Goal: Information Seeking & Learning: Learn about a topic

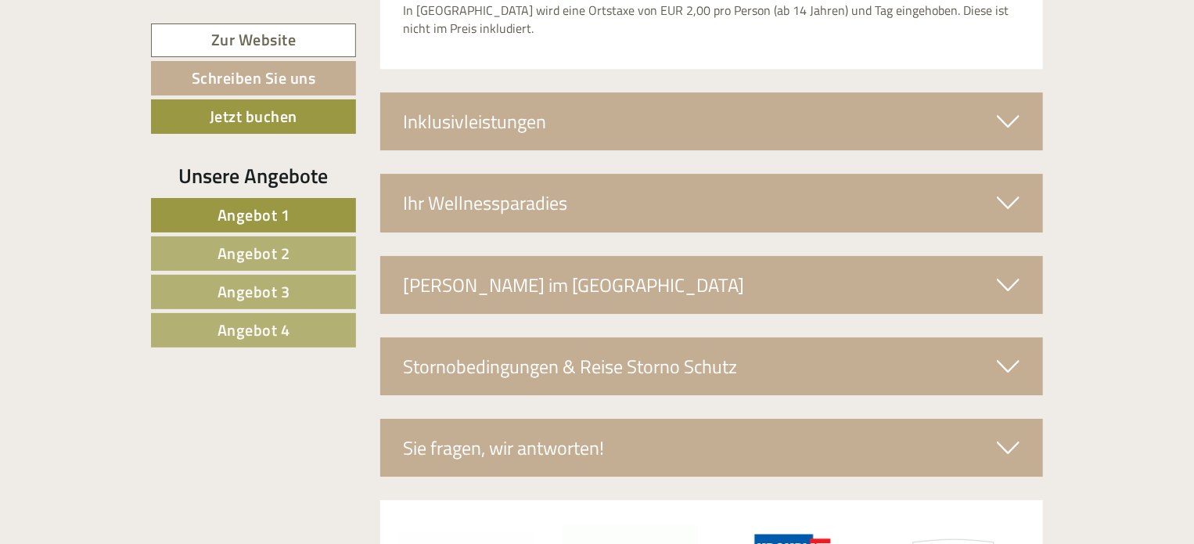
scroll to position [5477, 0]
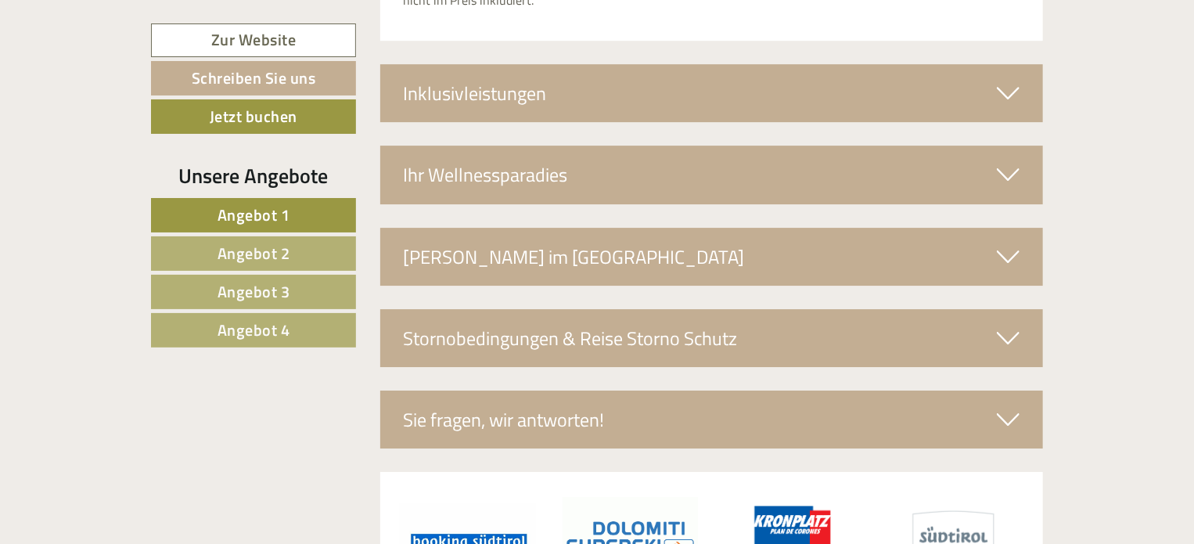
click at [254, 328] on span "Angebot 4" at bounding box center [254, 330] width 73 height 24
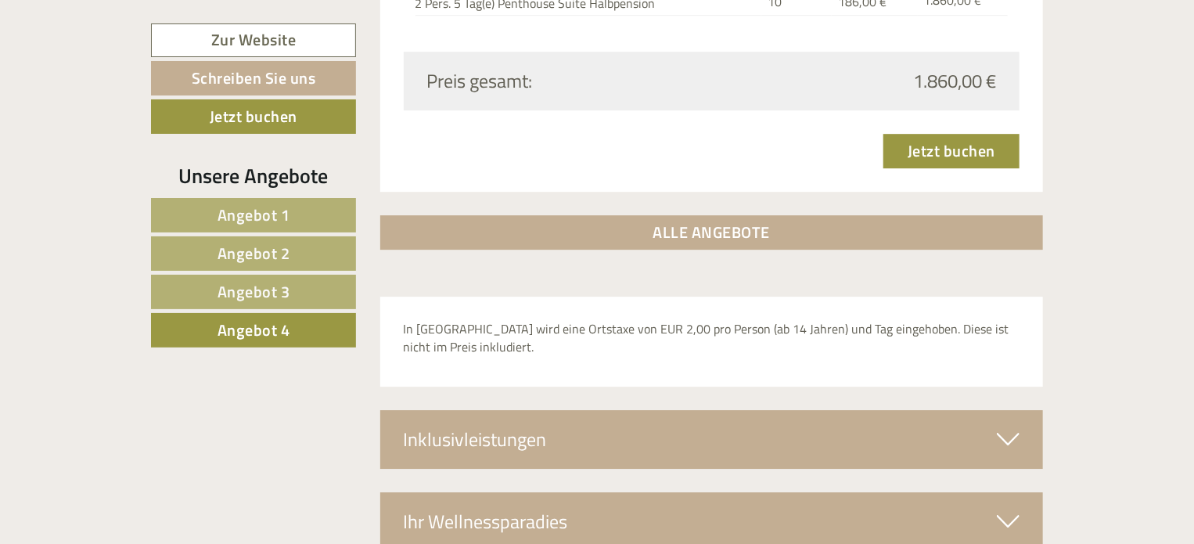
scroll to position [2338, 0]
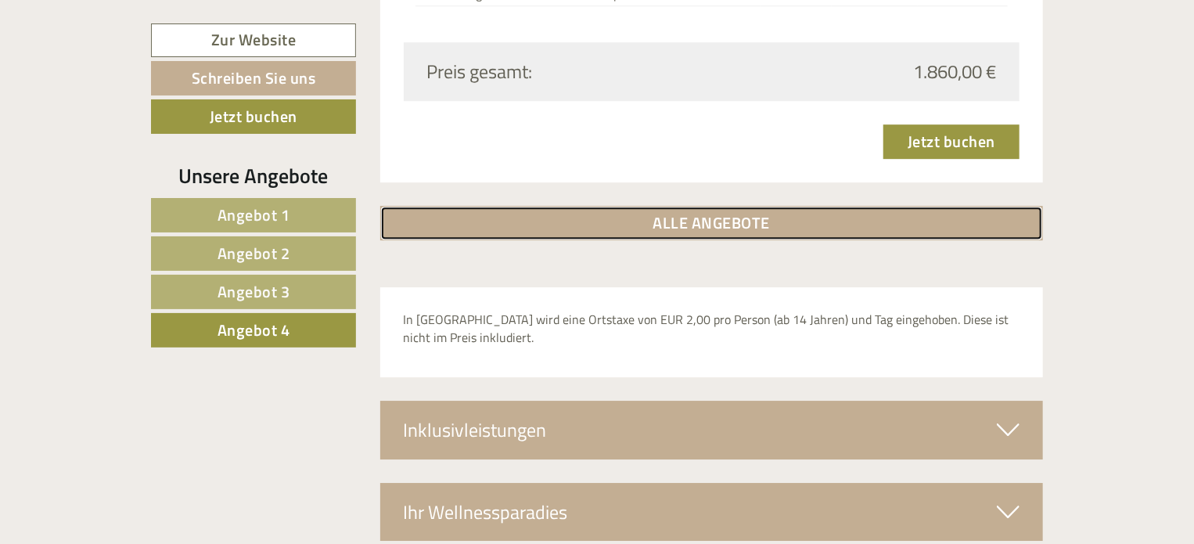
click at [699, 219] on link "ALLE ANGEBOTE" at bounding box center [711, 223] width 663 height 34
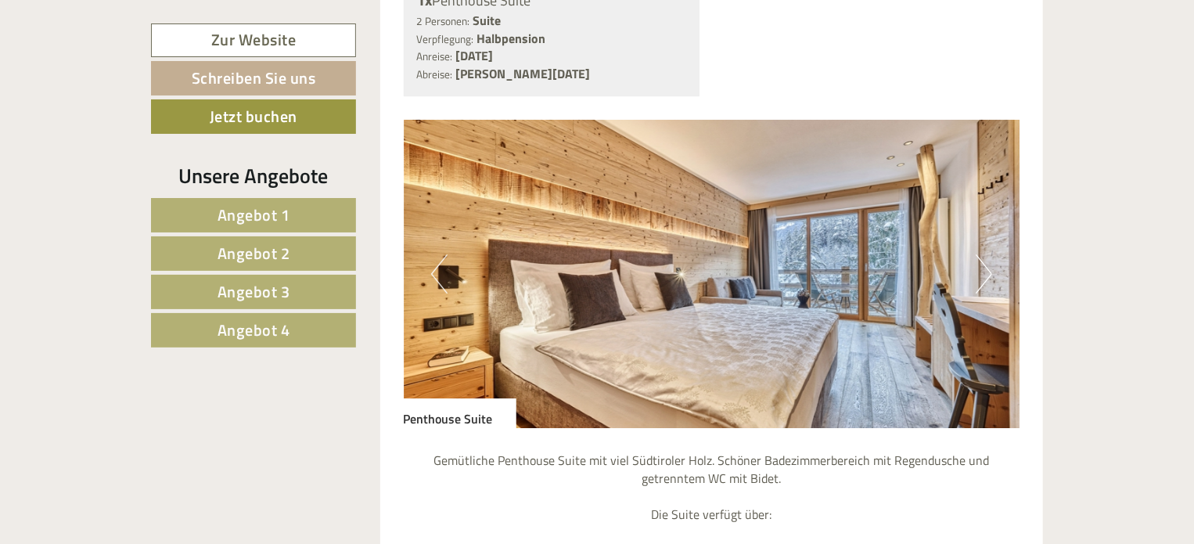
scroll to position [5468, 0]
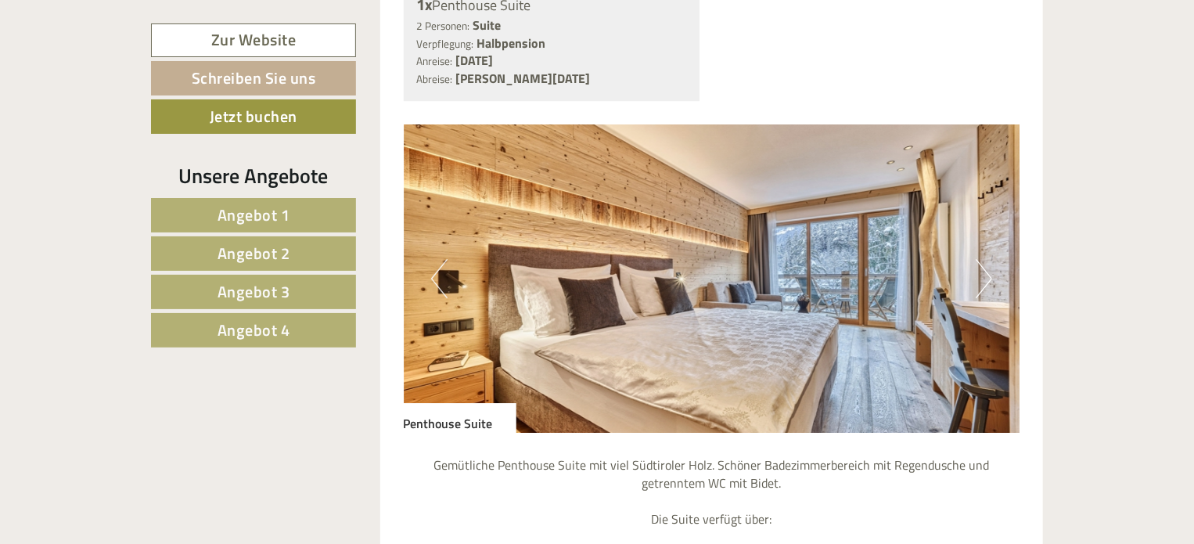
click at [992, 253] on img at bounding box center [712, 278] width 617 height 308
click at [985, 259] on button "Next" at bounding box center [984, 278] width 16 height 39
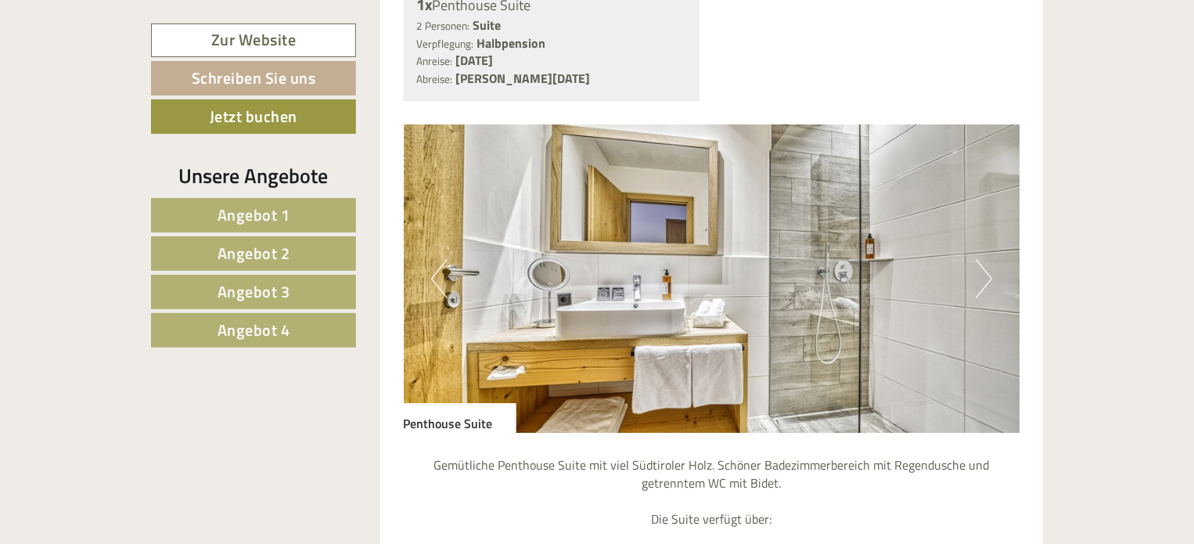
click at [985, 259] on button "Next" at bounding box center [984, 278] width 16 height 39
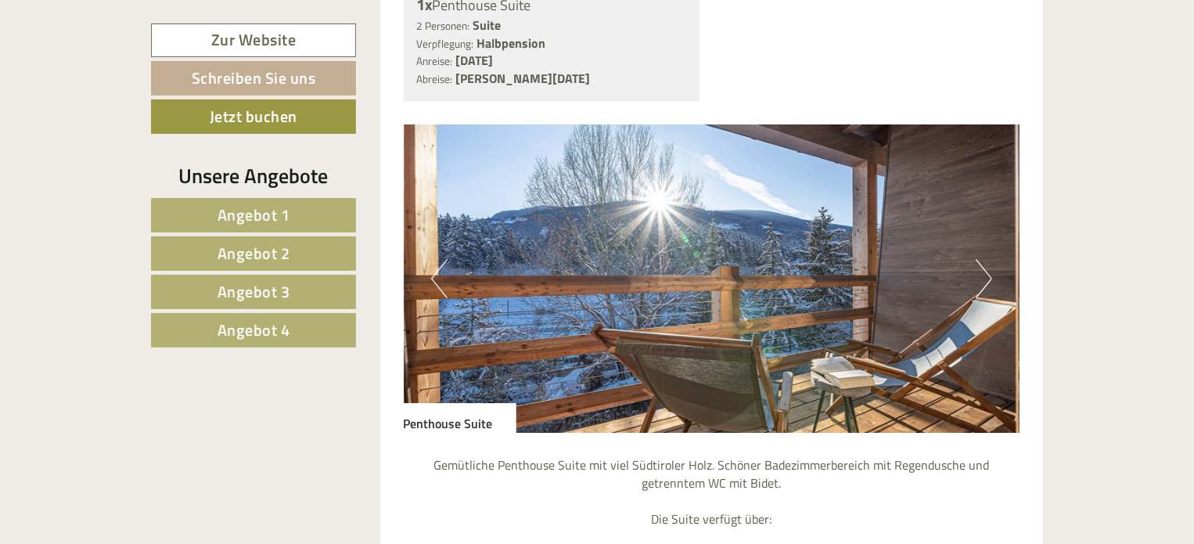
click at [985, 259] on button "Next" at bounding box center [984, 278] width 16 height 39
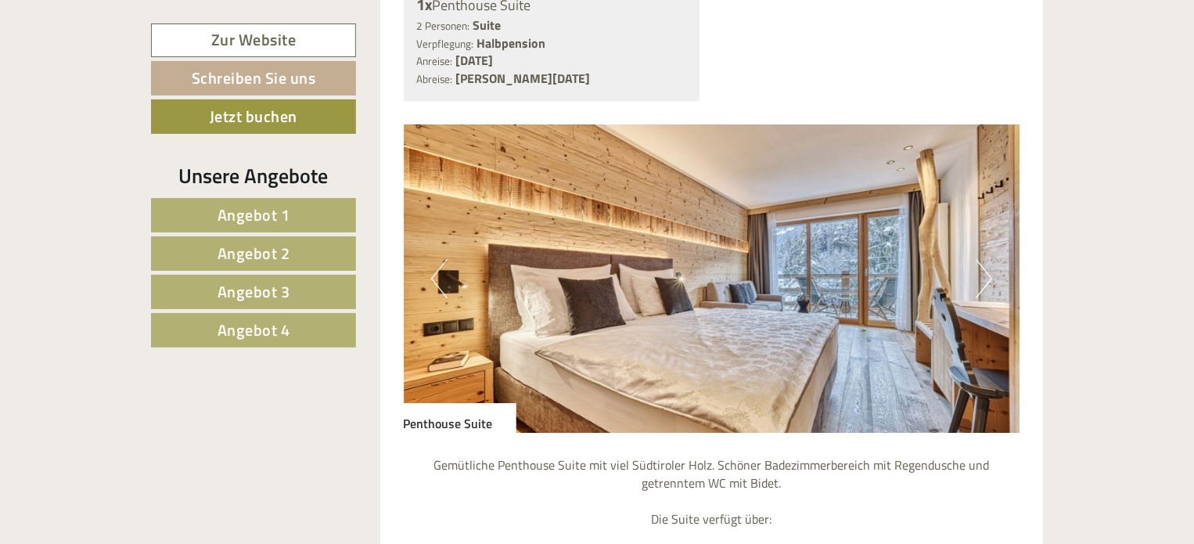
click at [985, 259] on button "Next" at bounding box center [984, 278] width 16 height 39
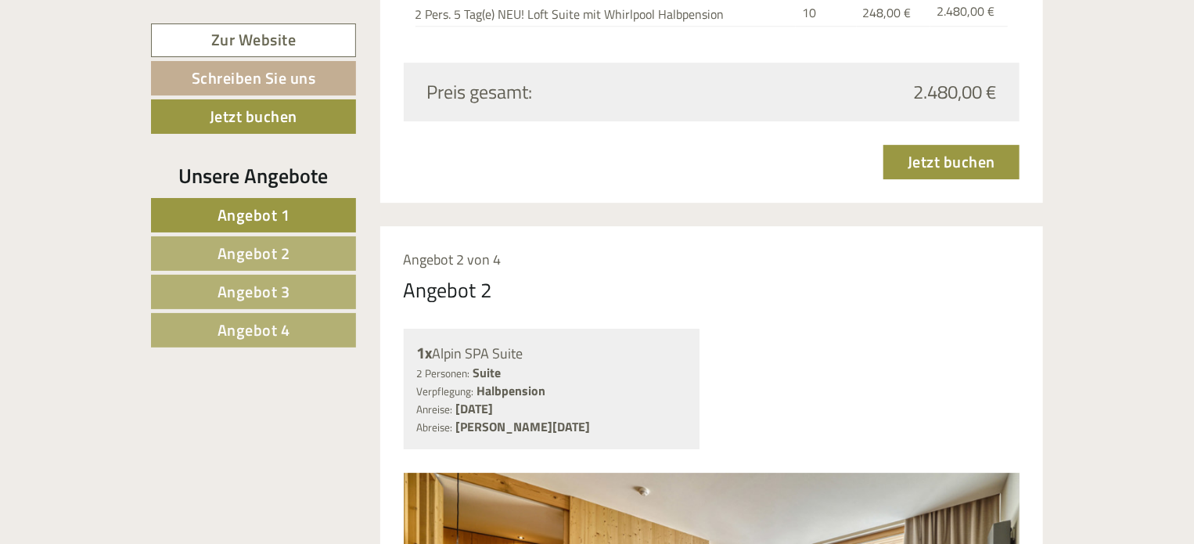
scroll to position [2426, 0]
